Goal: Complete application form

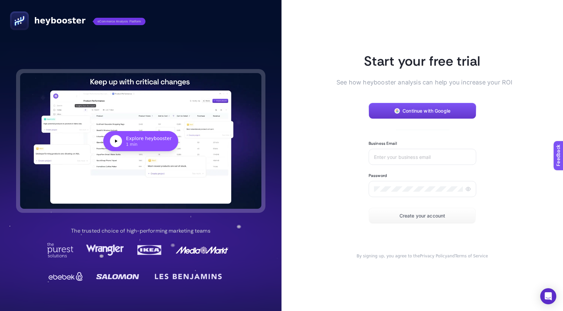
click at [384, 103] on button "Continue with Google" at bounding box center [423, 111] width 108 height 16
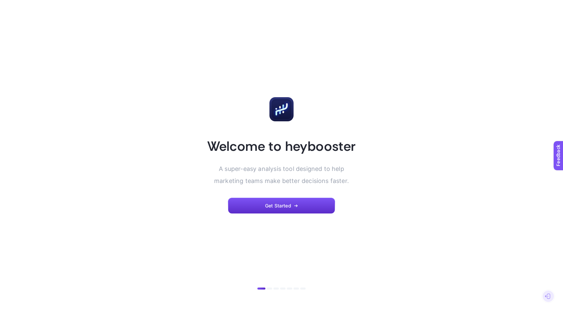
click at [271, 214] on article "Welcome to heybooster A super-easy analysis tool designed to help marketing tea…" at bounding box center [281, 155] width 467 height 295
click at [273, 208] on span "Get Started" at bounding box center [278, 205] width 26 height 5
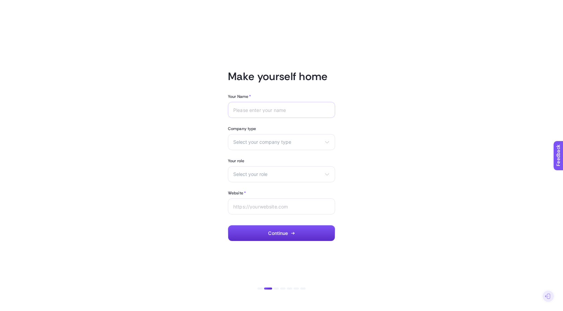
click at [266, 102] on div at bounding box center [281, 110] width 107 height 16
click at [266, 103] on div at bounding box center [281, 110] width 107 height 16
click at [266, 108] on input "Your Name *" at bounding box center [281, 109] width 97 height 5
click at [266, 136] on div "Select your company type eCommerce Agency Other" at bounding box center [281, 142] width 107 height 16
click at [268, 144] on span "Select your company type" at bounding box center [277, 141] width 88 height 5
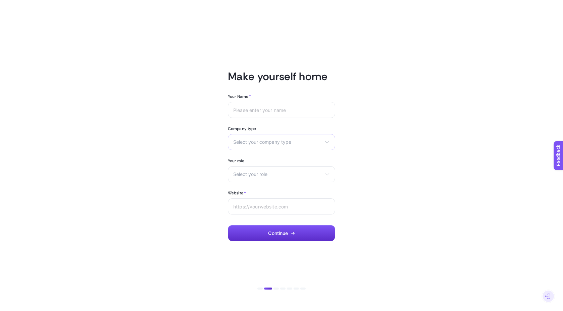
click at [267, 141] on span "Select your company type" at bounding box center [277, 141] width 88 height 5
click at [267, 169] on li "Agency" at bounding box center [282, 169] width 104 height 11
click at [268, 173] on span "Select your role" at bounding box center [277, 174] width 88 height 5
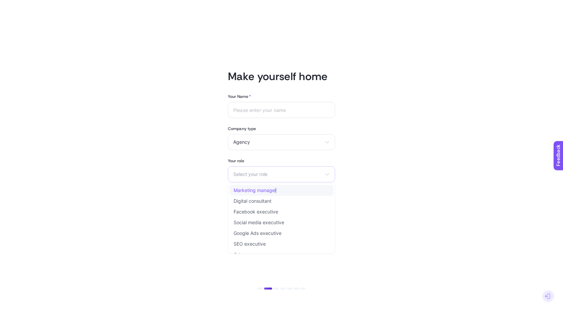
click at [274, 193] on li "Marketing manager" at bounding box center [282, 190] width 104 height 11
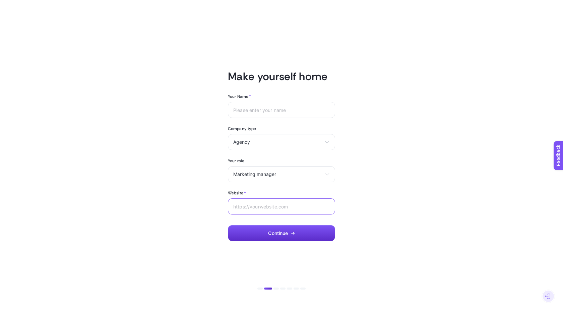
click at [279, 204] on input "Website *" at bounding box center [281, 206] width 97 height 5
click at [281, 108] on input "Your Name *" at bounding box center [281, 109] width 97 height 5
type input "Emrecan"
